Goal: Task Accomplishment & Management: Manage account settings

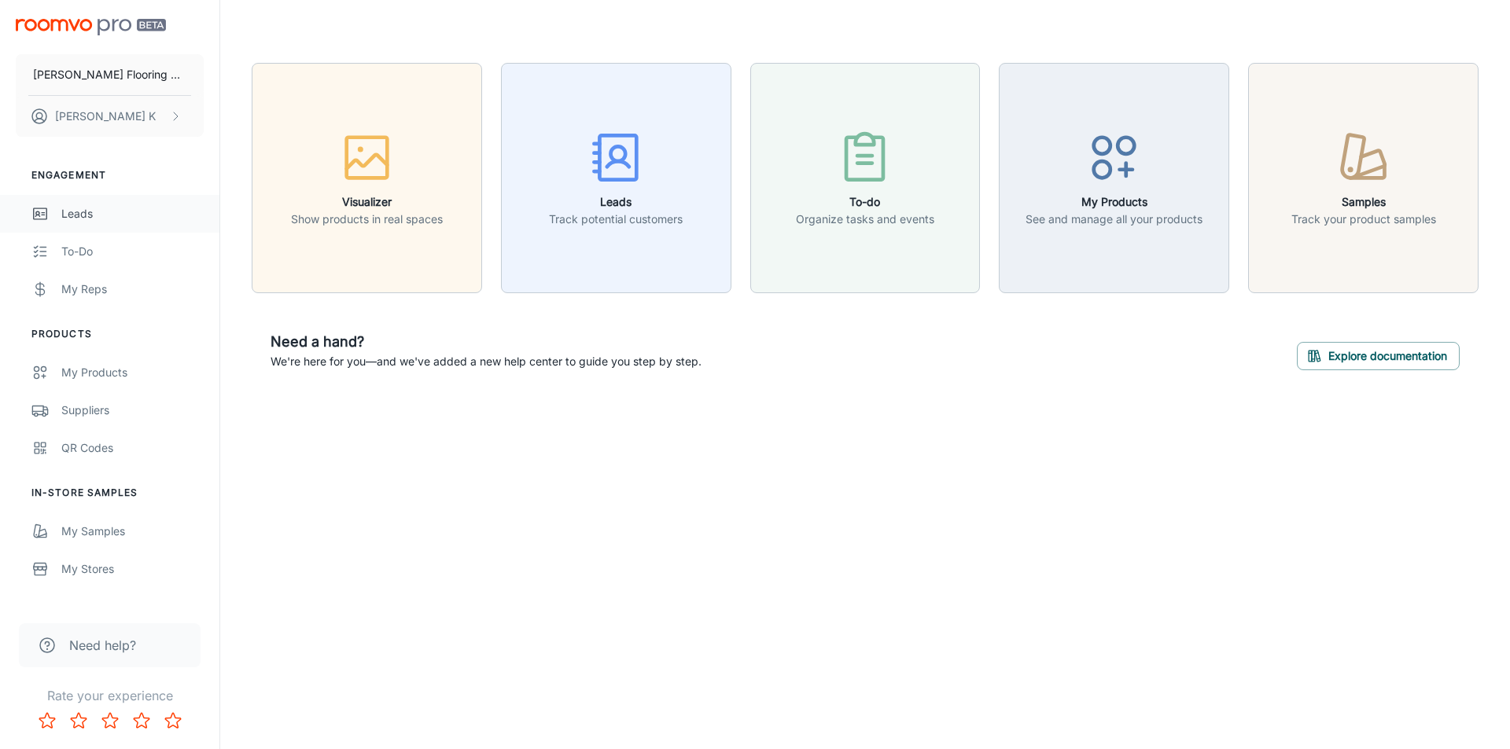
click at [80, 215] on div "Leads" at bounding box center [132, 213] width 142 height 17
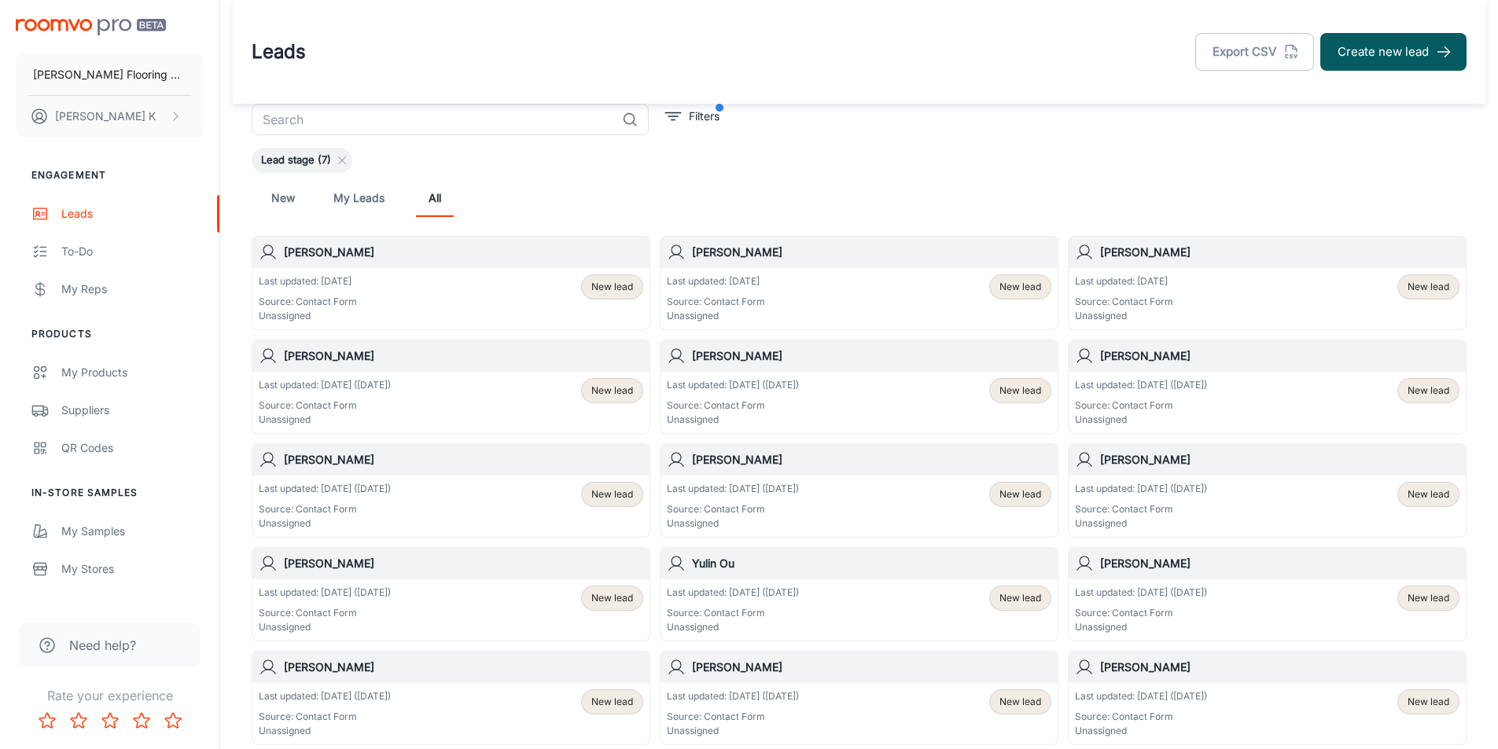
scroll to position [79, 0]
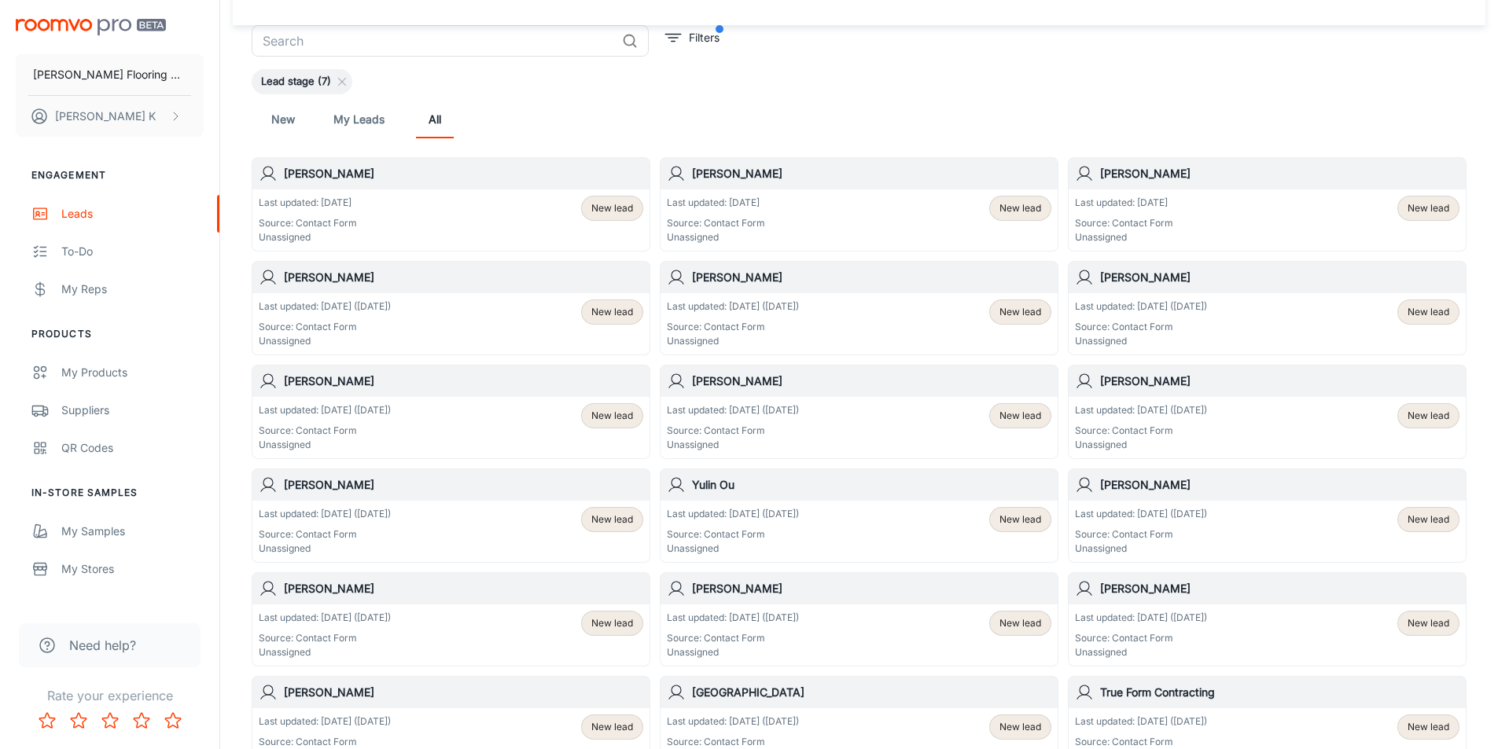
click at [778, 395] on div "[PERSON_NAME]" at bounding box center [858, 381] width 397 height 31
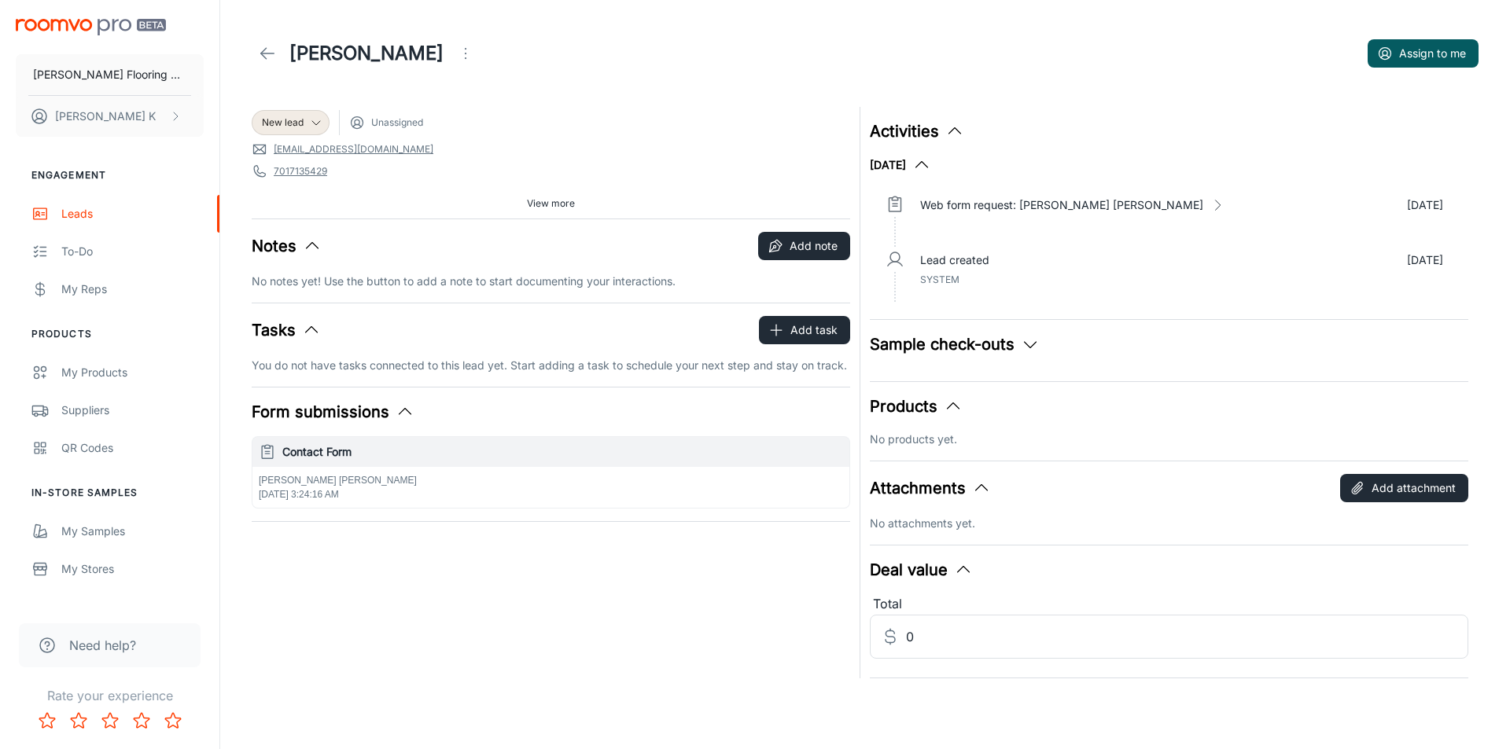
click at [269, 53] on line at bounding box center [267, 53] width 13 height 0
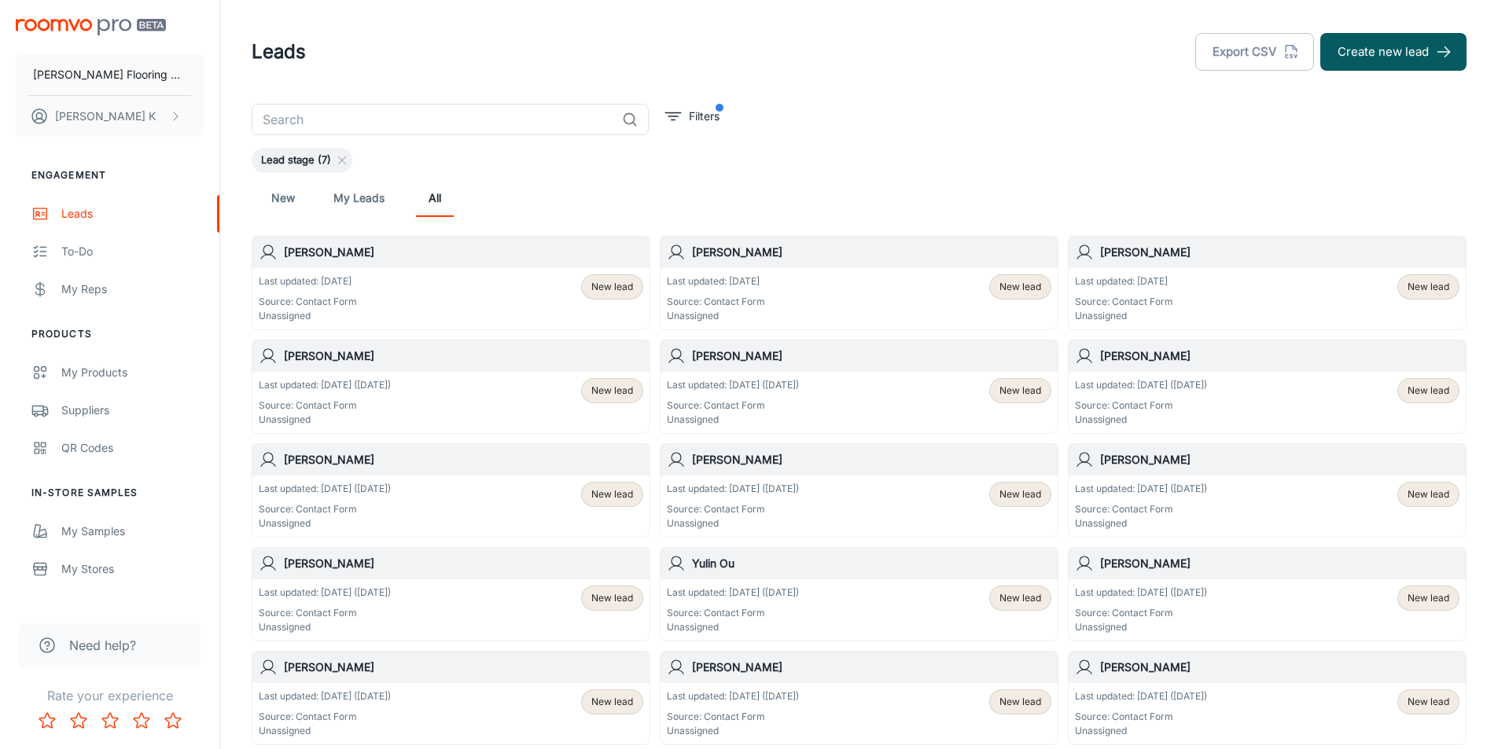
click at [301, 454] on h6 "[PERSON_NAME]" at bounding box center [463, 459] width 359 height 17
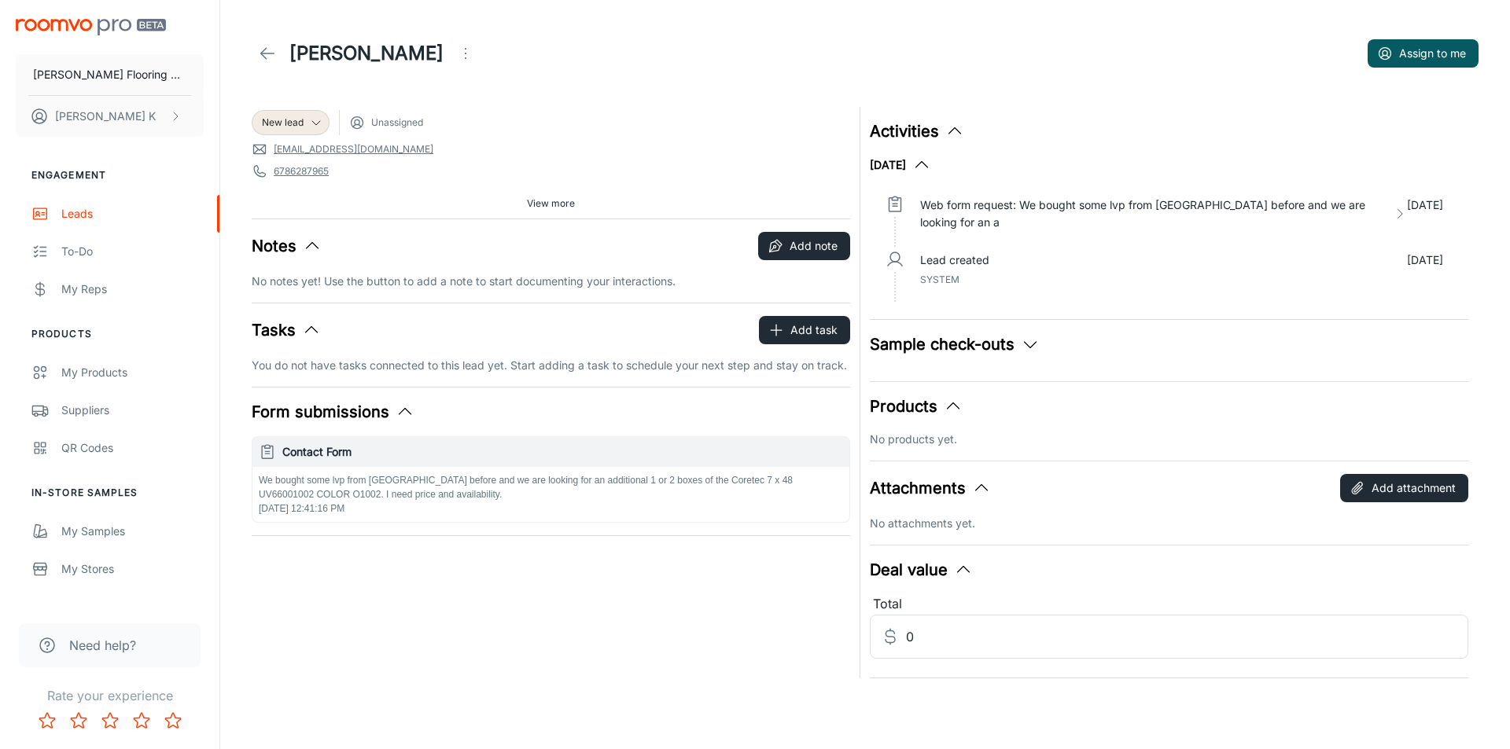
click at [271, 51] on icon at bounding box center [267, 53] width 19 height 19
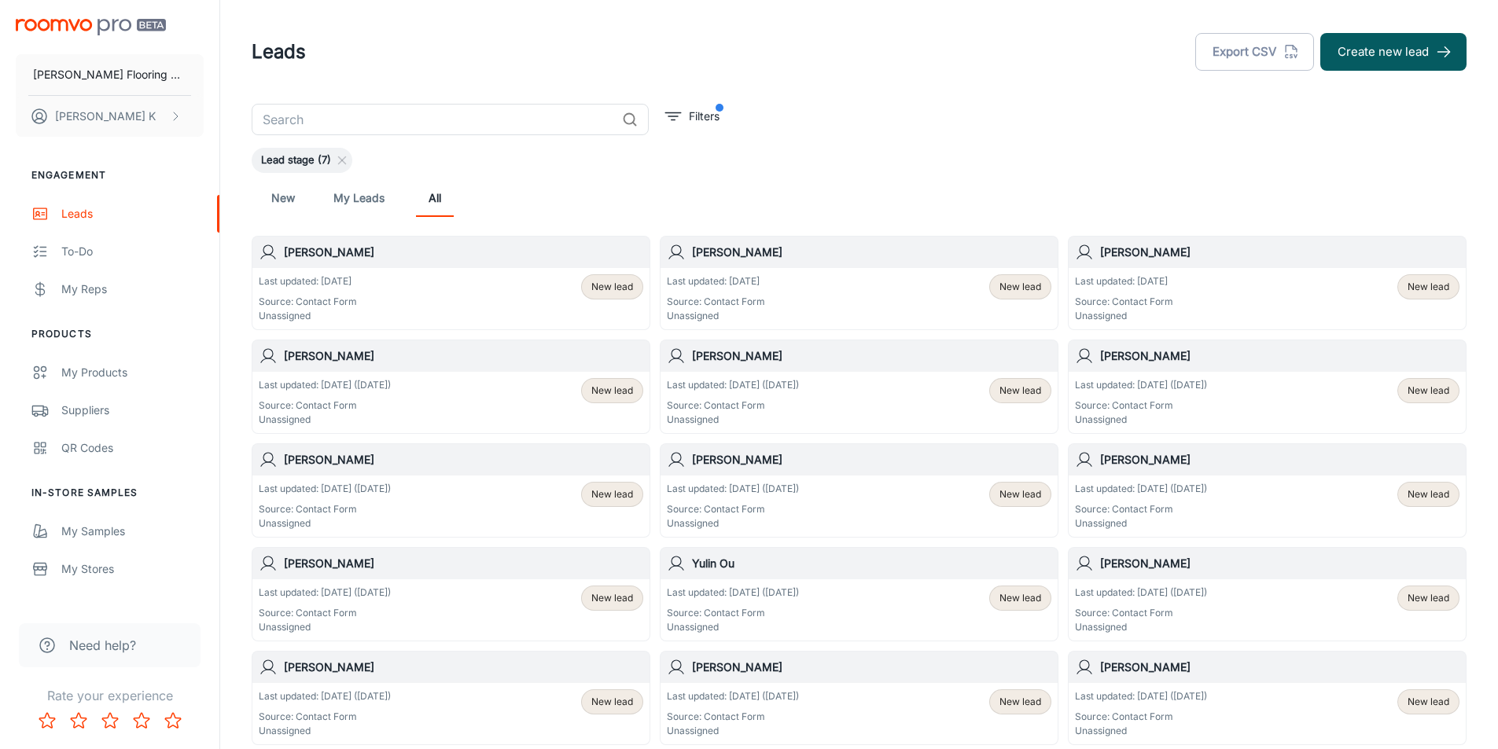
click at [1176, 354] on h6 "[PERSON_NAME]" at bounding box center [1279, 356] width 359 height 17
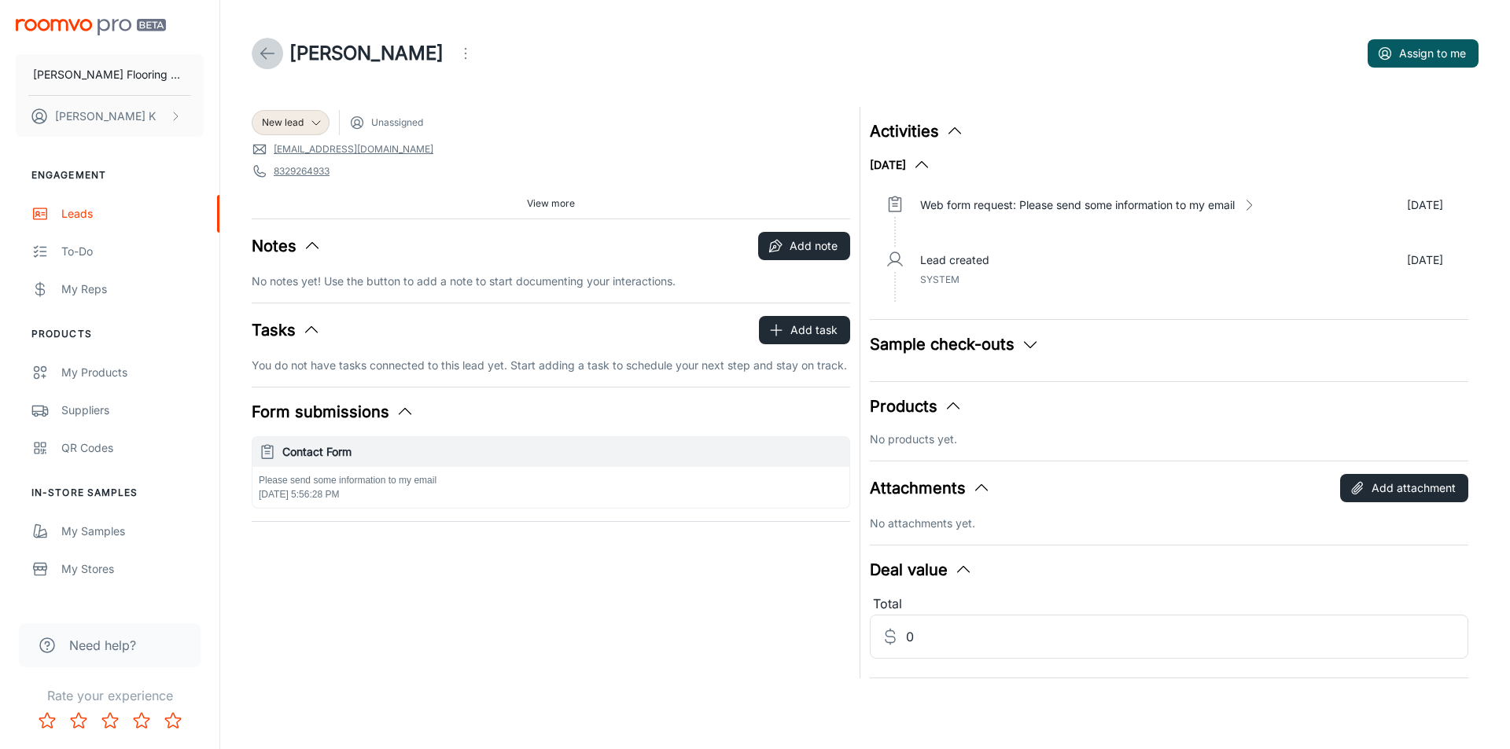
click at [263, 49] on icon at bounding box center [267, 53] width 19 height 19
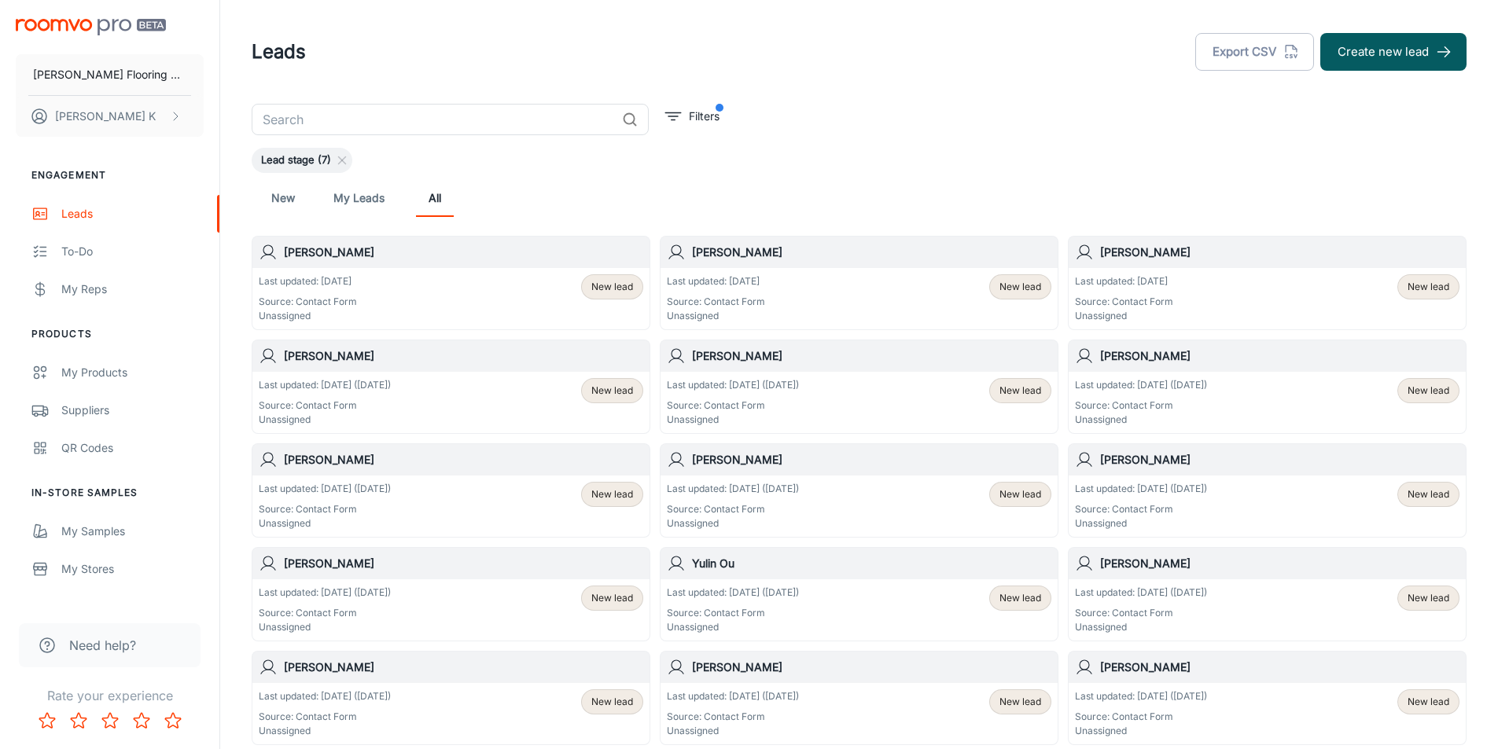
click at [752, 351] on h6 "[PERSON_NAME]" at bounding box center [871, 356] width 359 height 17
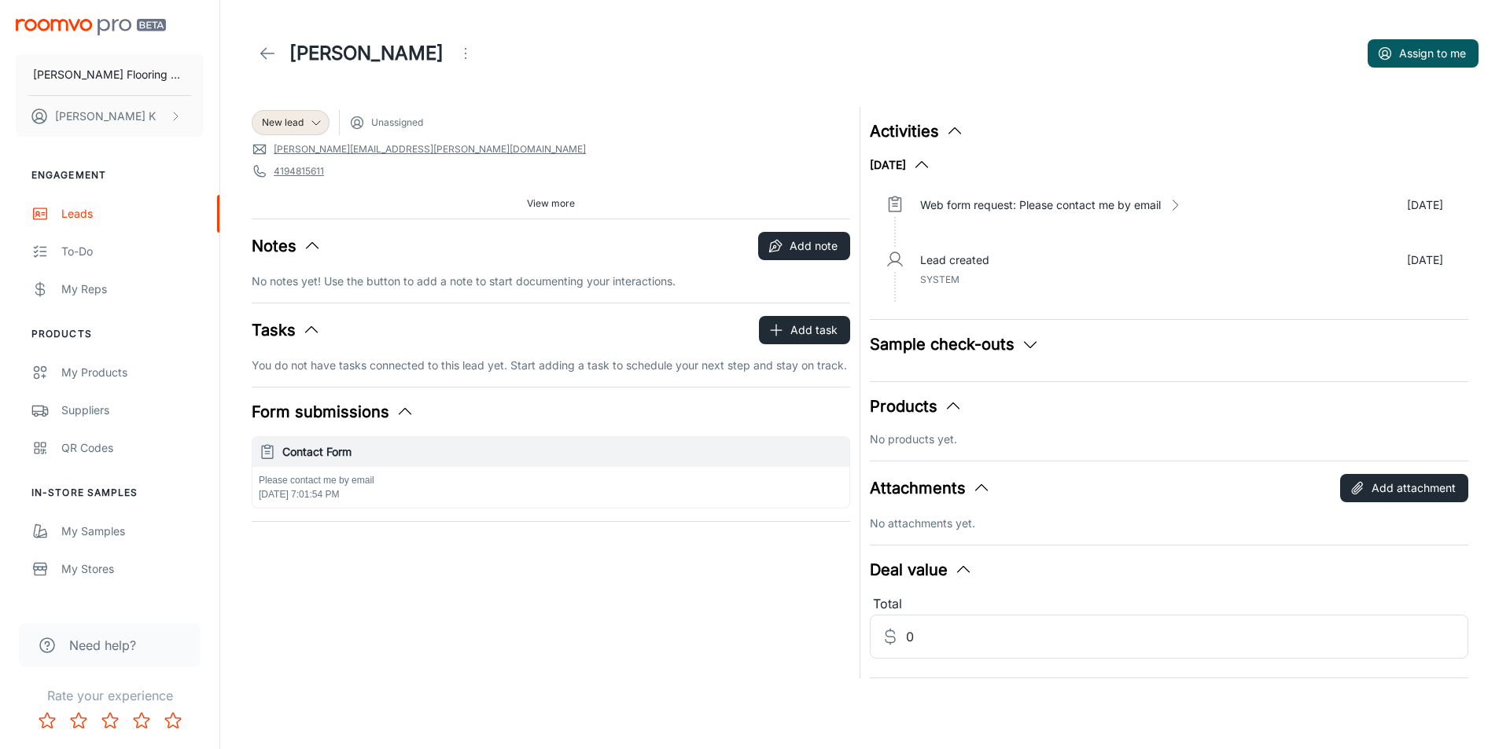
click at [258, 51] on icon at bounding box center [267, 53] width 19 height 19
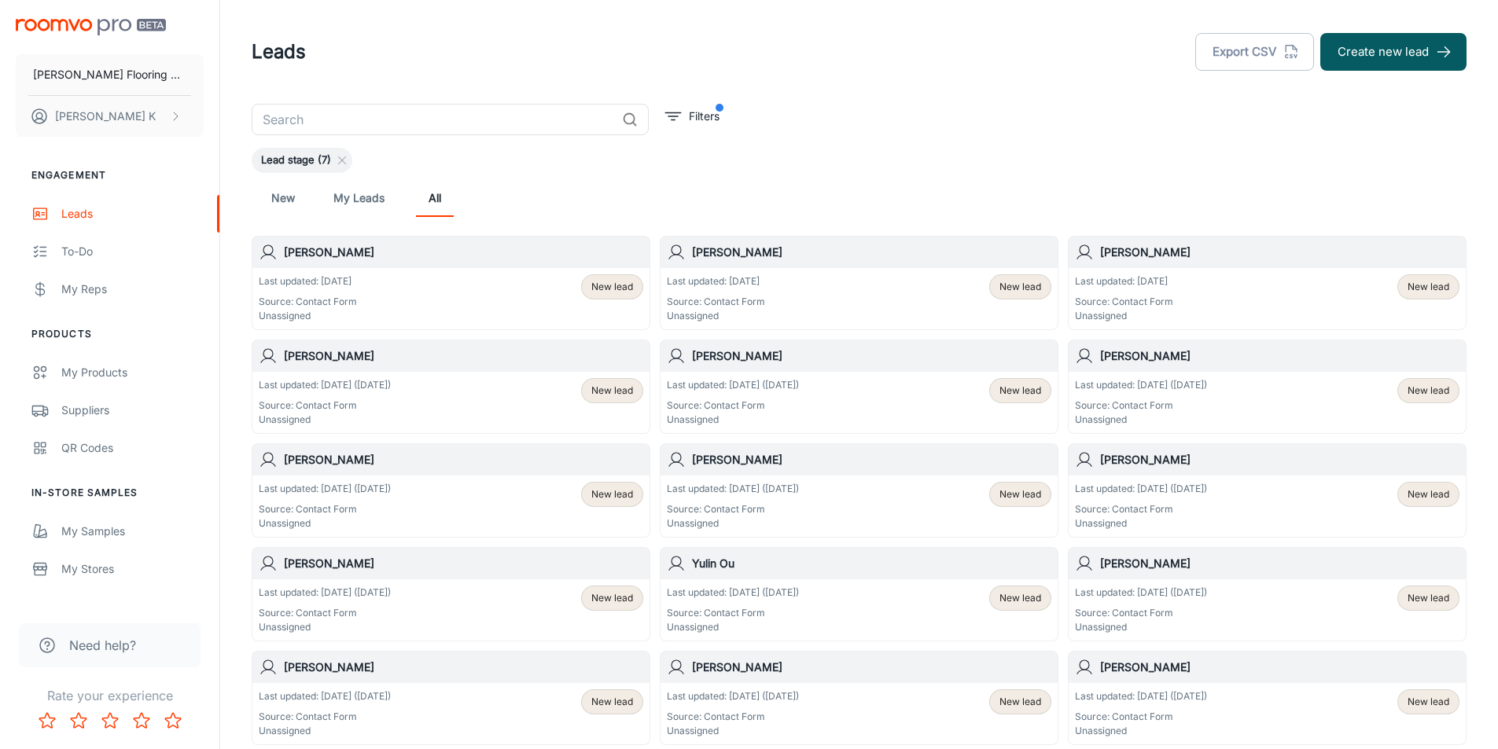
click at [337, 360] on h6 "[PERSON_NAME]" at bounding box center [463, 356] width 359 height 17
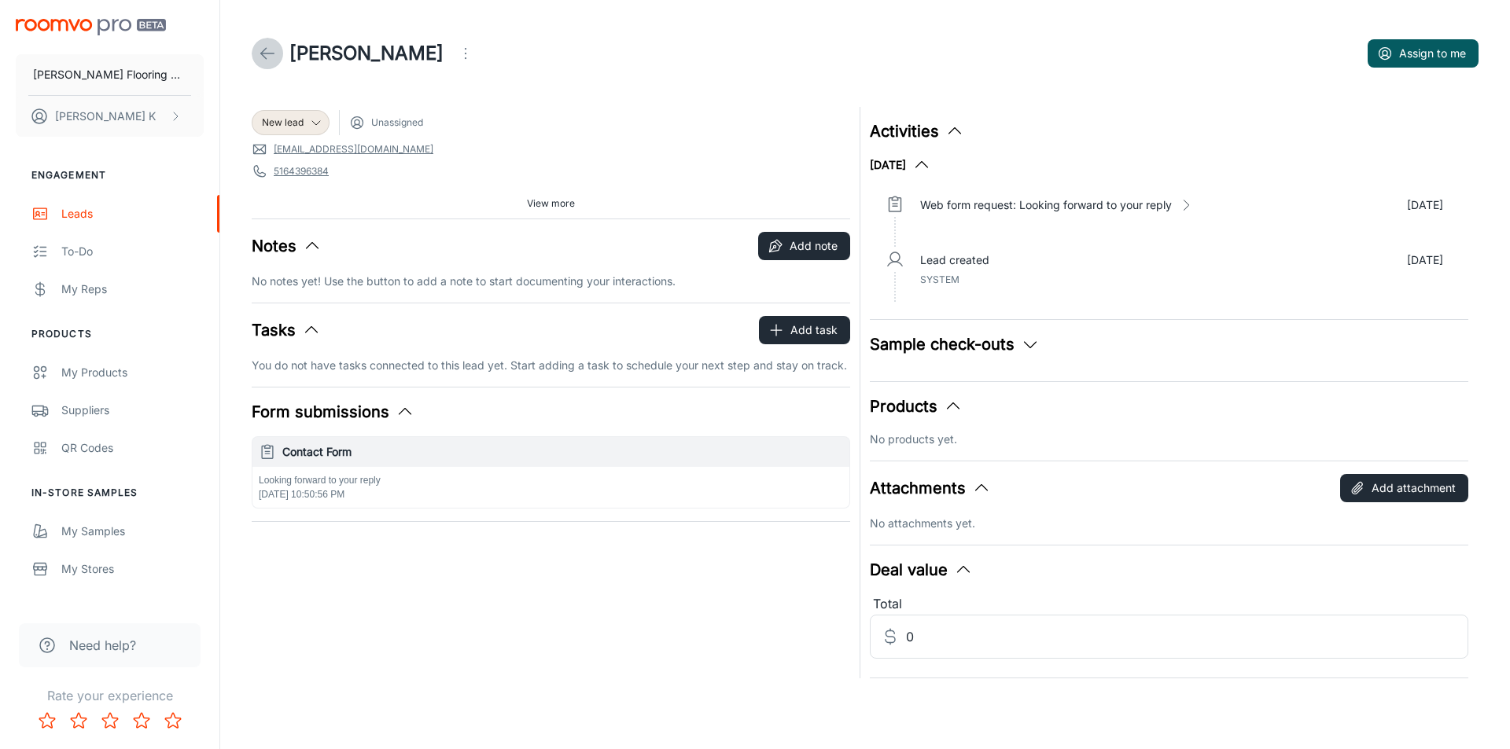
click at [267, 46] on icon at bounding box center [267, 53] width 19 height 19
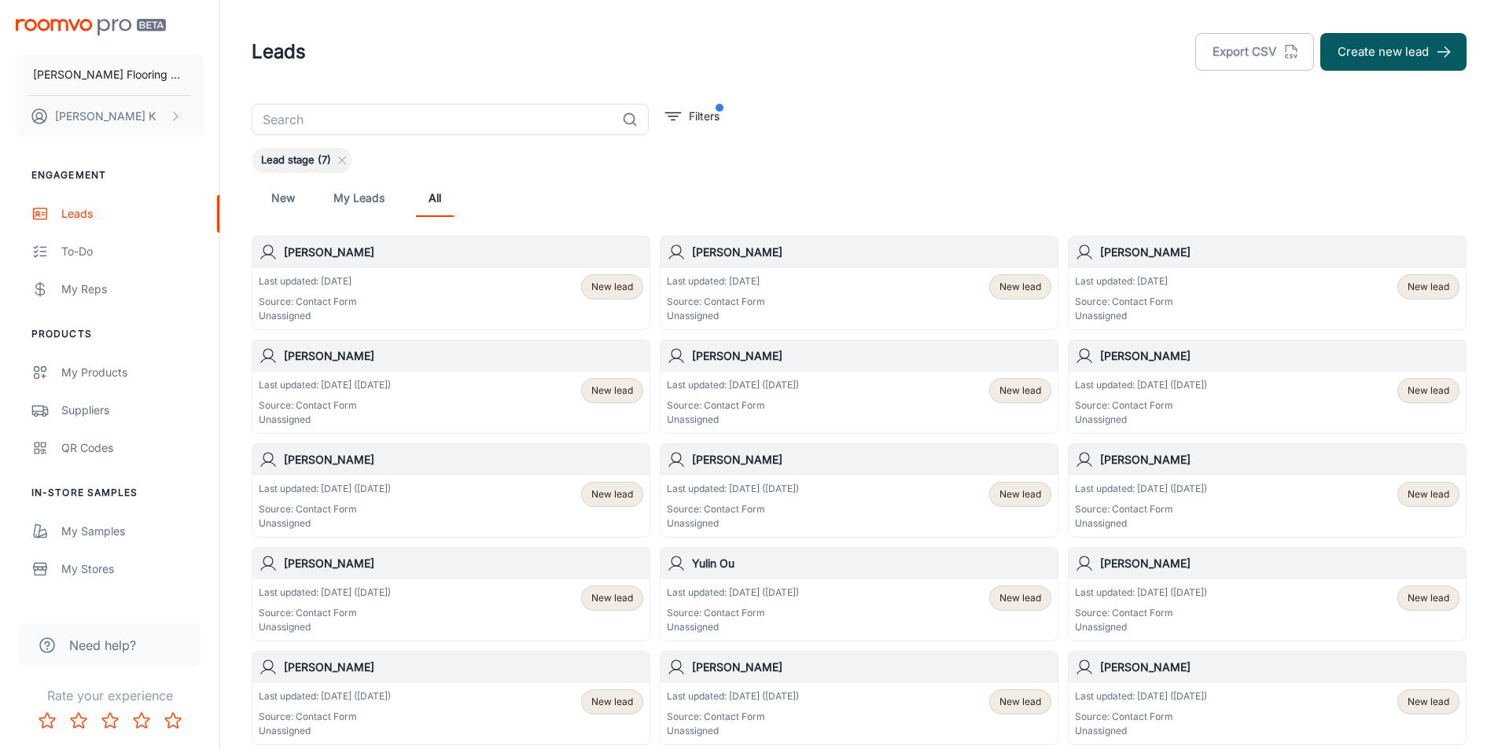
click at [1129, 259] on h6 "[PERSON_NAME]" at bounding box center [1279, 252] width 359 height 17
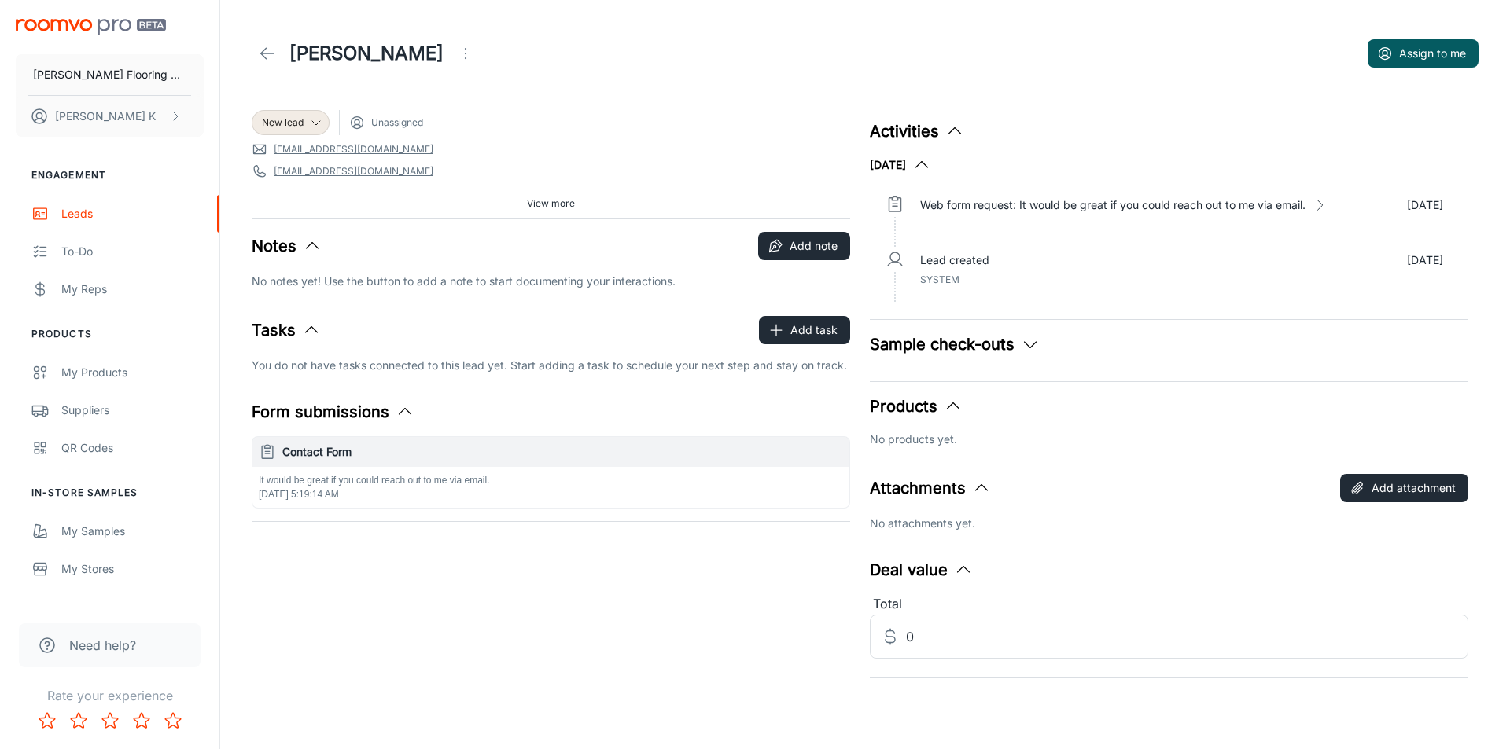
click at [262, 55] on polyline at bounding box center [264, 53] width 6 height 11
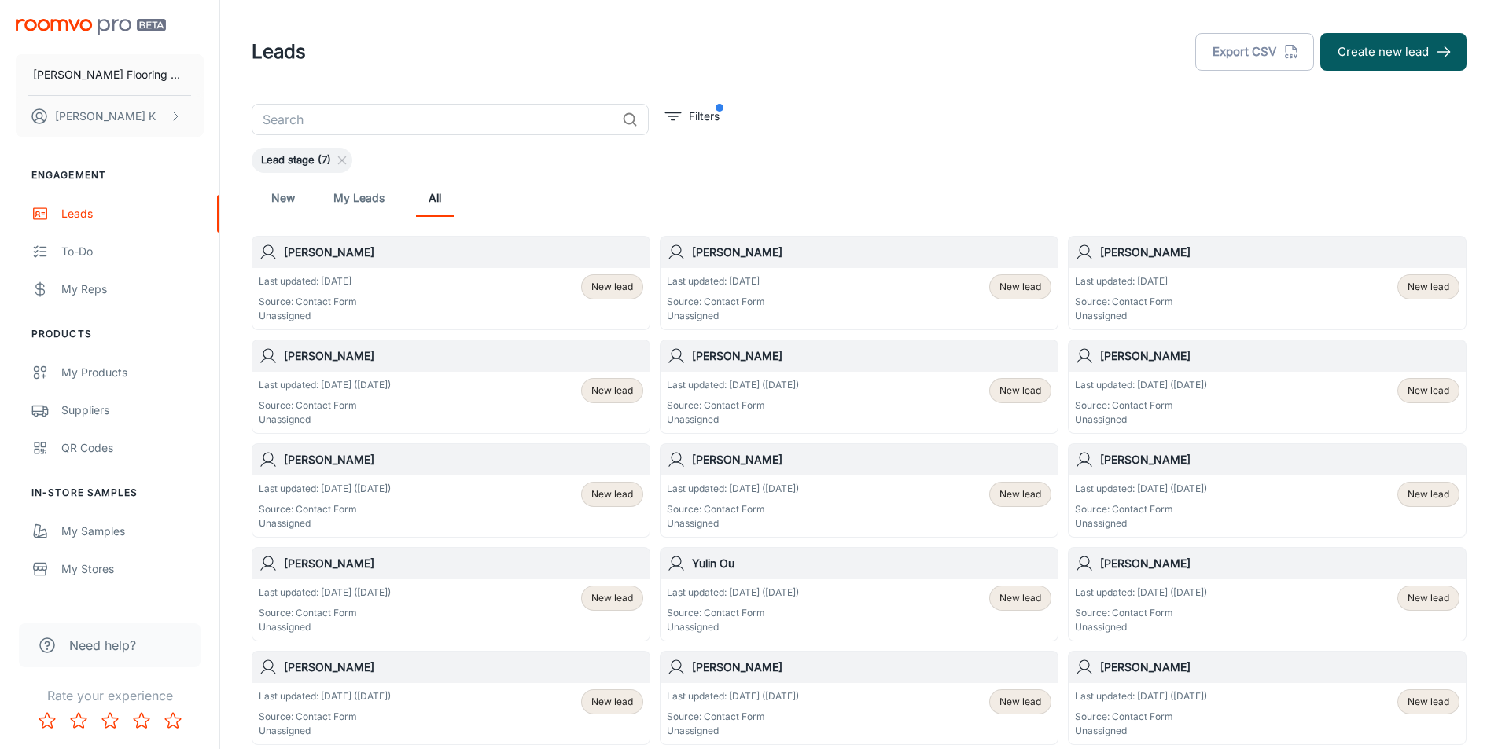
click at [751, 267] on div "[PERSON_NAME]" at bounding box center [858, 252] width 397 height 31
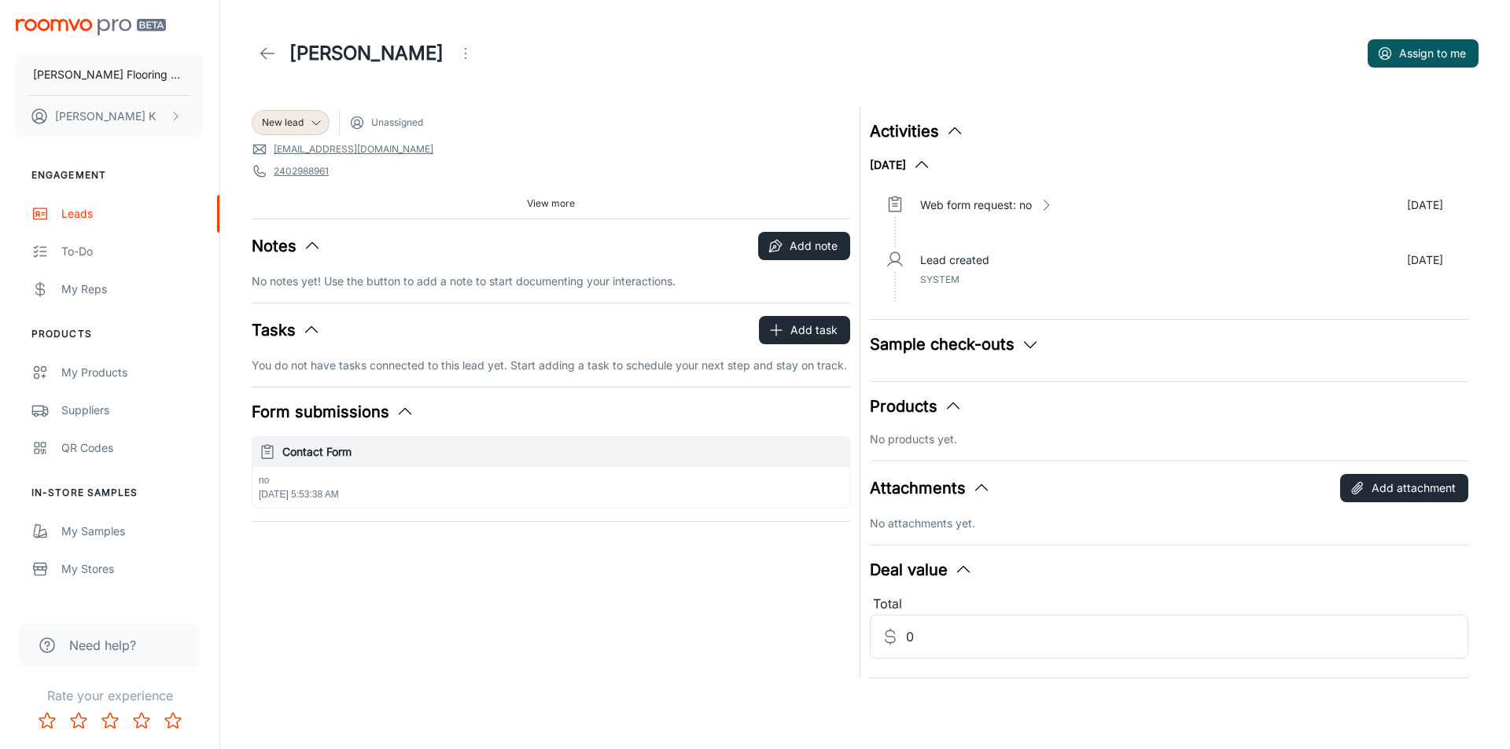
click at [263, 58] on icon at bounding box center [267, 53] width 19 height 19
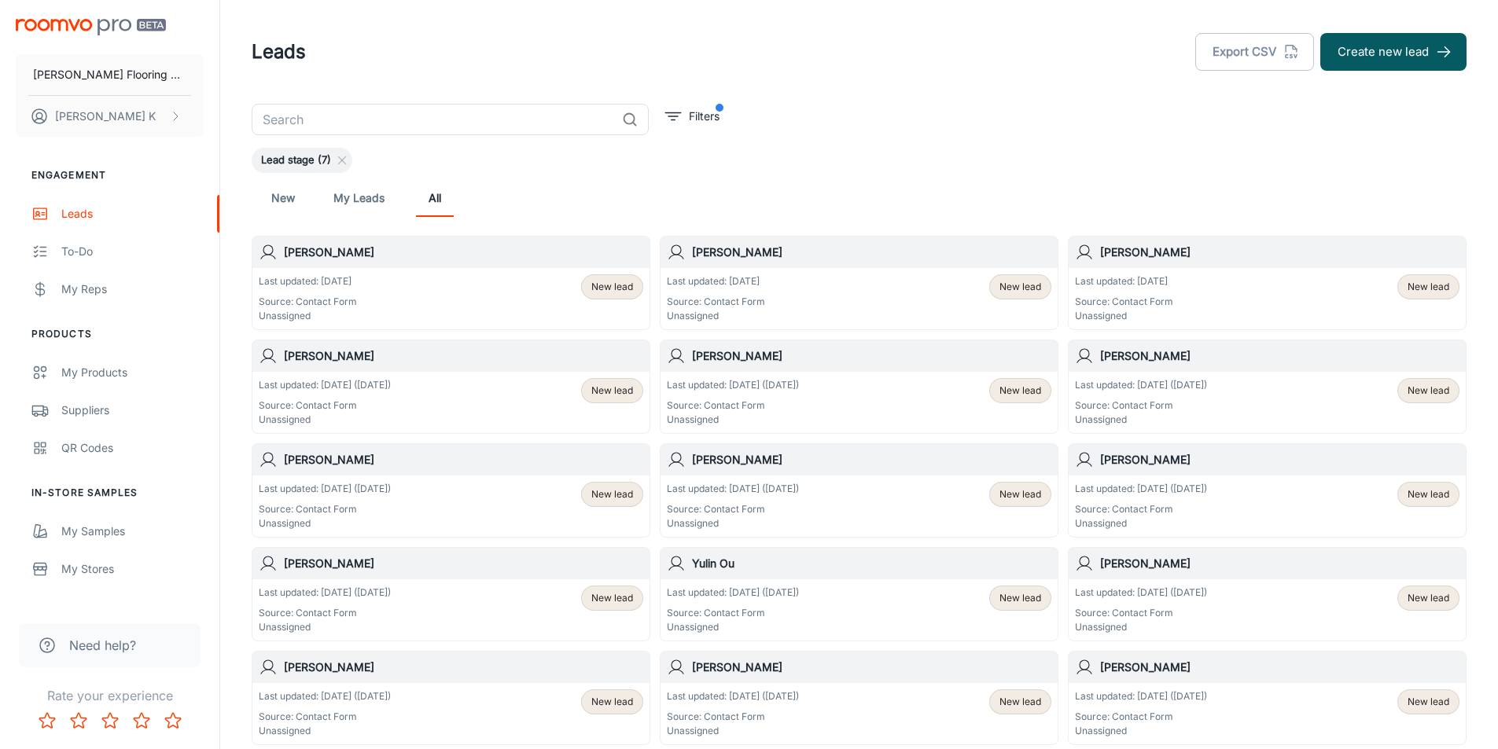
click at [323, 254] on h6 "[PERSON_NAME]" at bounding box center [463, 252] width 359 height 17
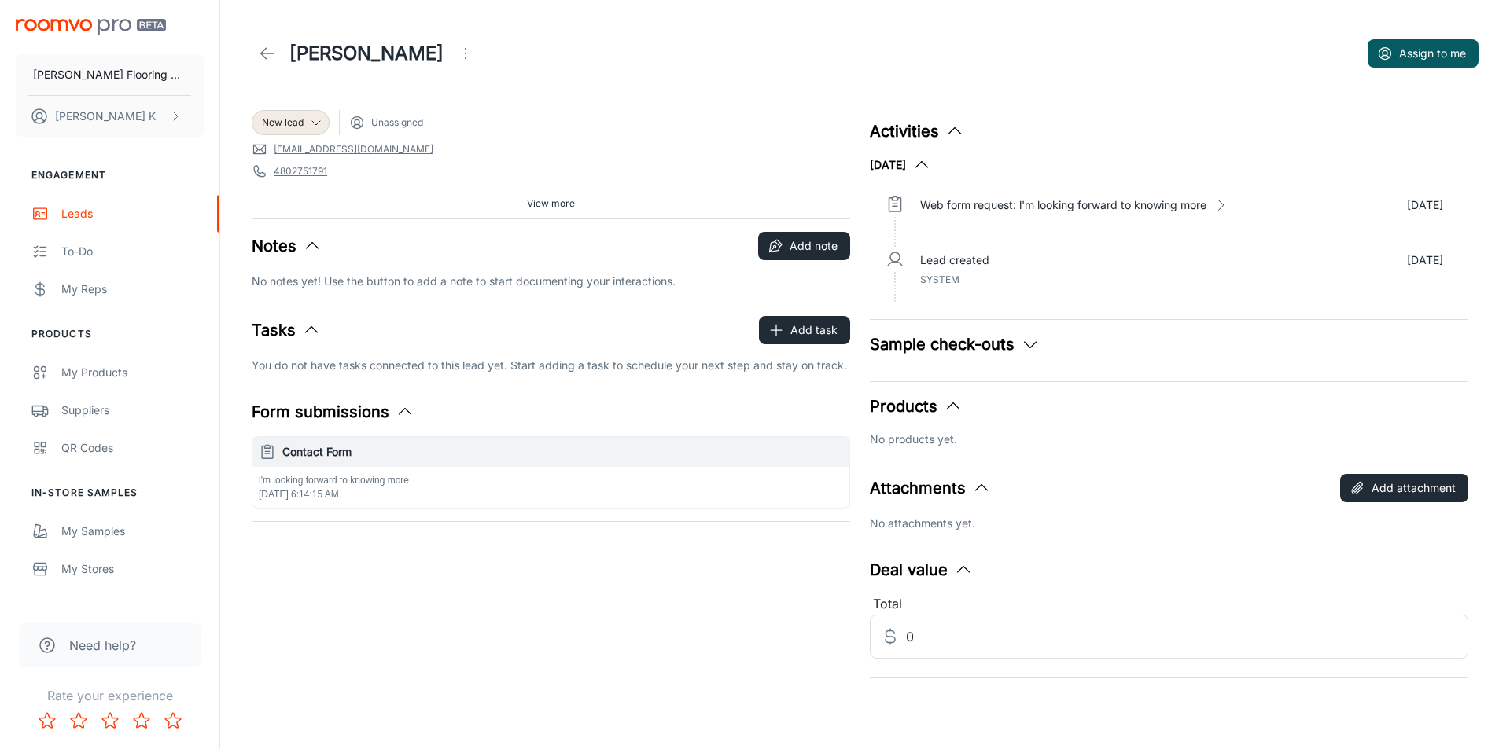
click at [268, 50] on icon at bounding box center [267, 53] width 19 height 19
